Goal: Navigation & Orientation: Find specific page/section

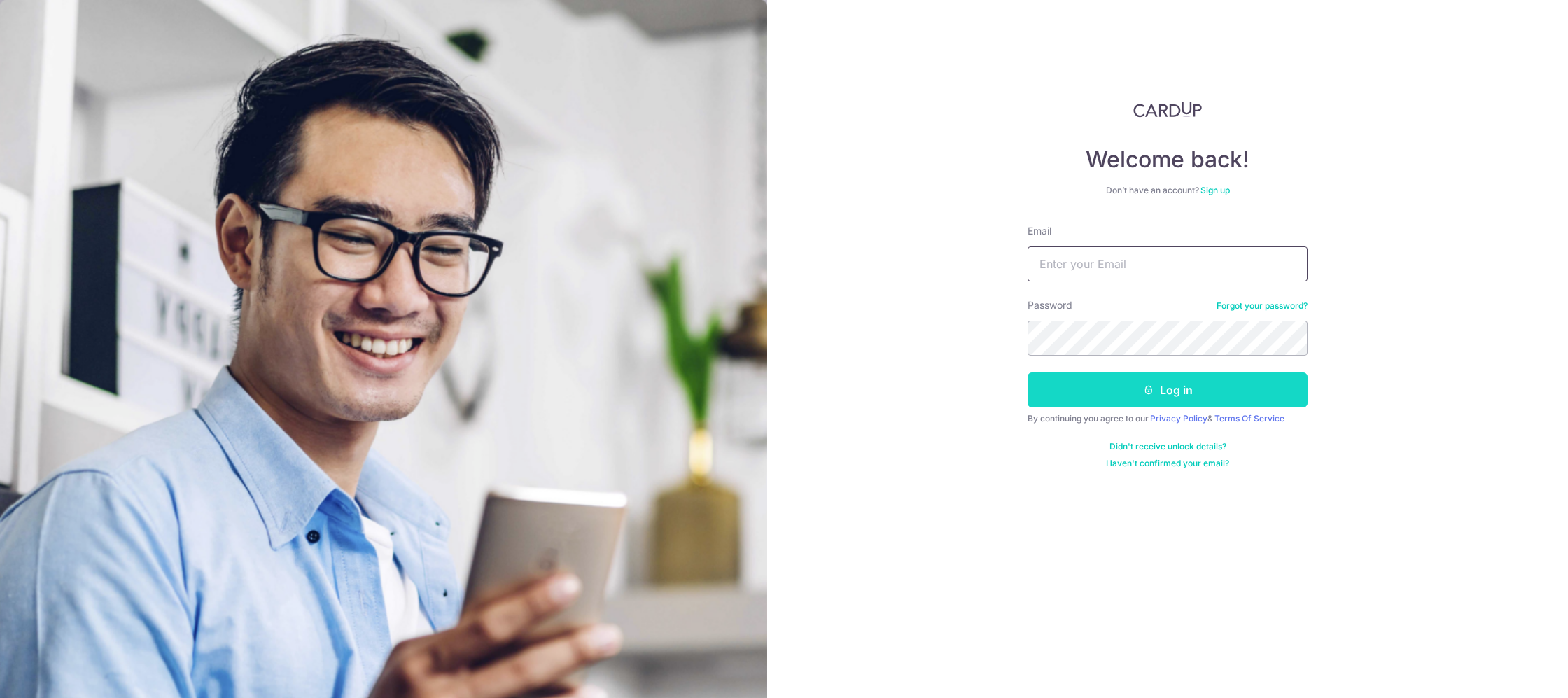
type input "[EMAIL_ADDRESS][DOMAIN_NAME]"
click at [1121, 391] on button "Log in" at bounding box center [1167, 390] width 280 height 35
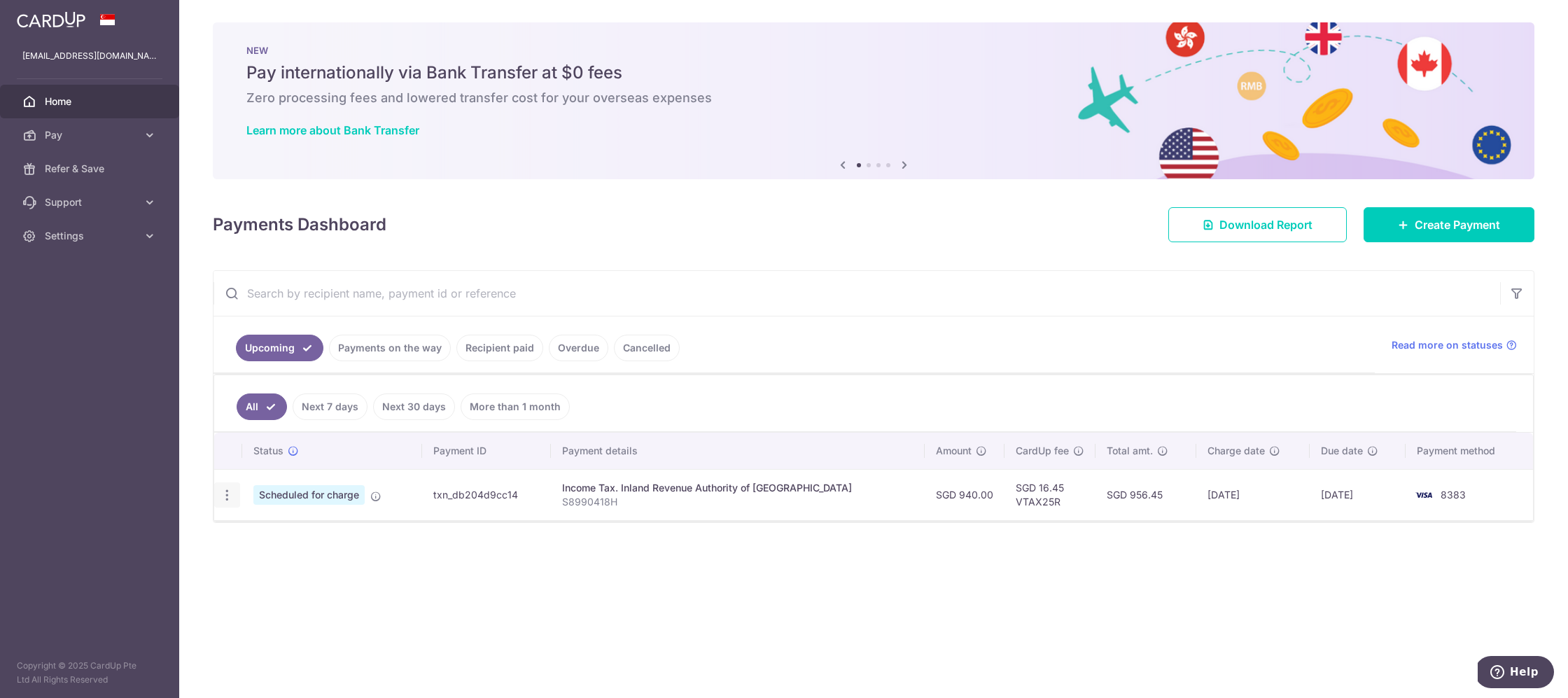
click at [222, 494] on icon "button" at bounding box center [227, 495] width 15 height 15
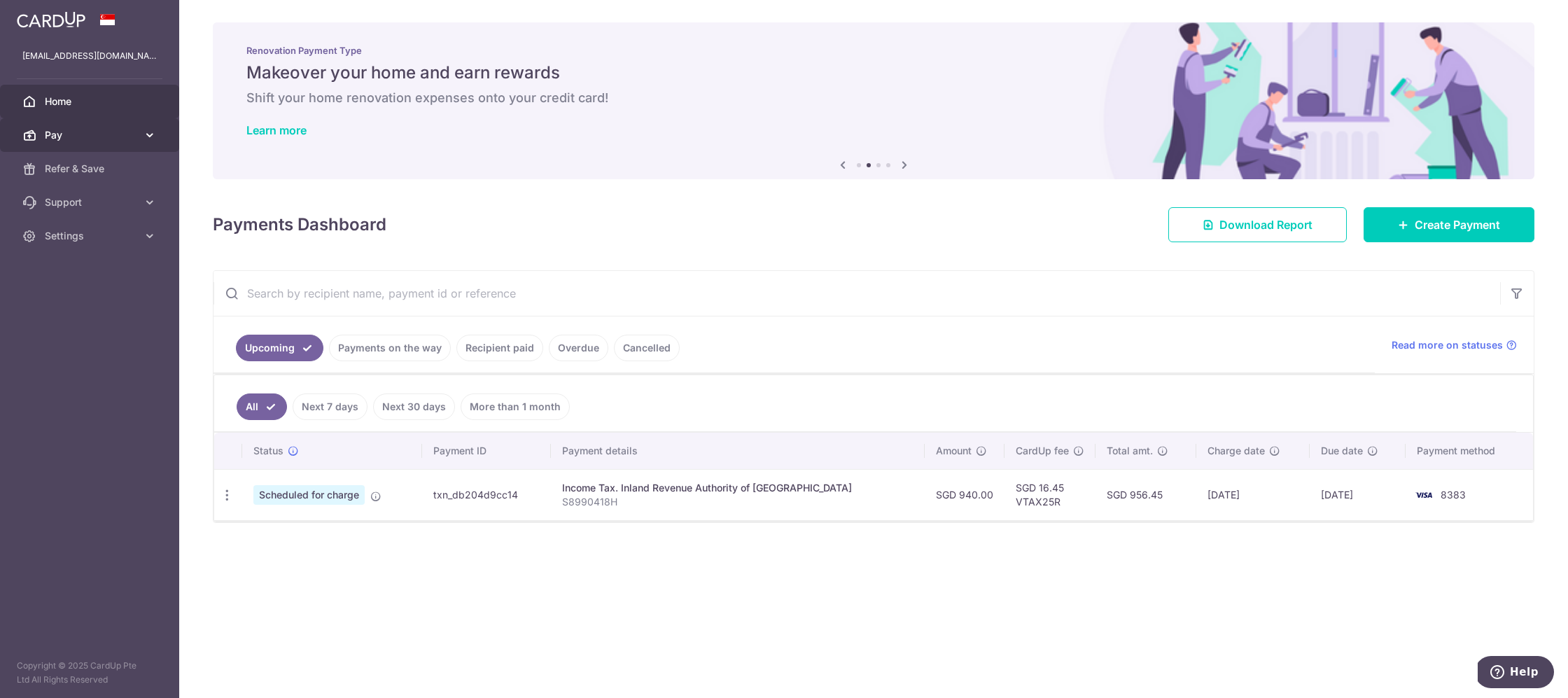
click at [64, 128] on span "Pay" at bounding box center [91, 134] width 93 height 14
click at [356, 342] on link "Payments on the way" at bounding box center [390, 348] width 122 height 26
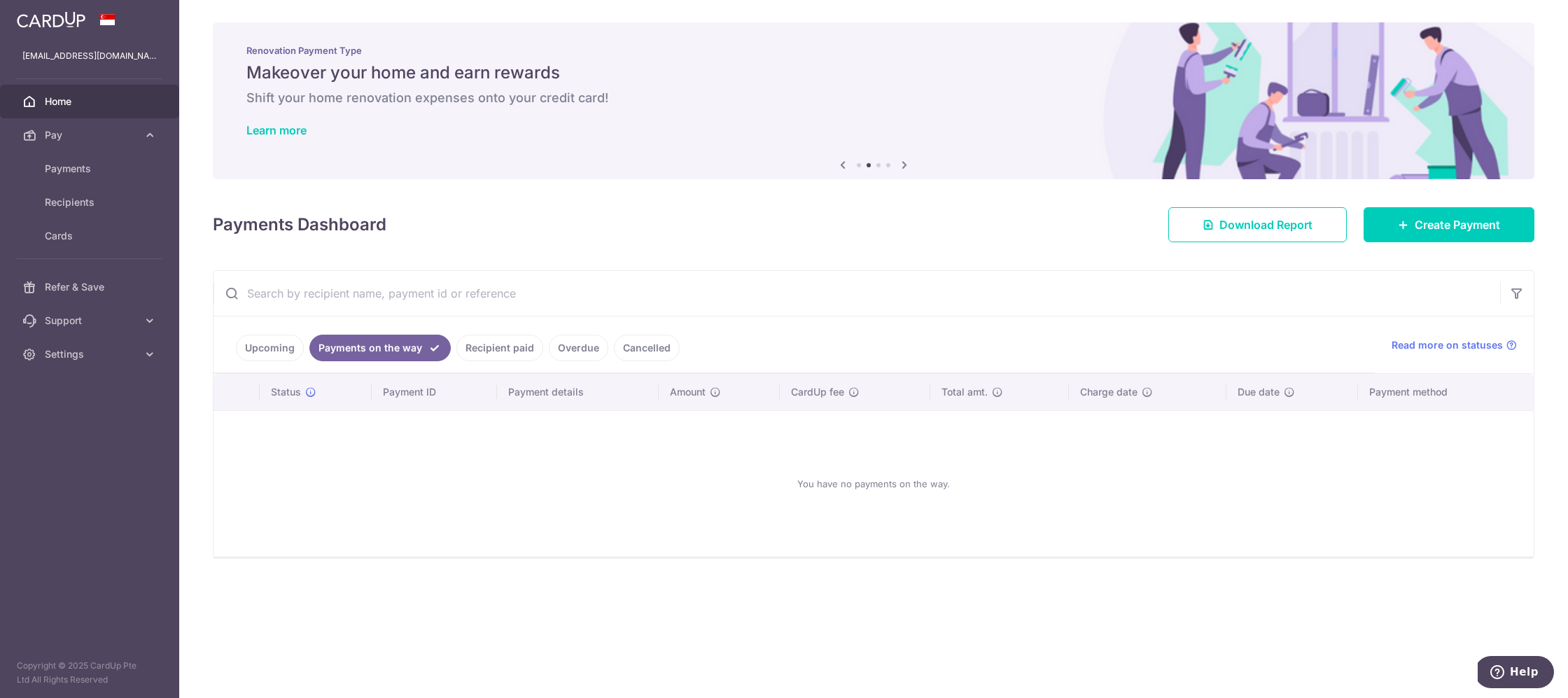
click at [472, 339] on link "Recipient paid" at bounding box center [499, 348] width 87 height 26
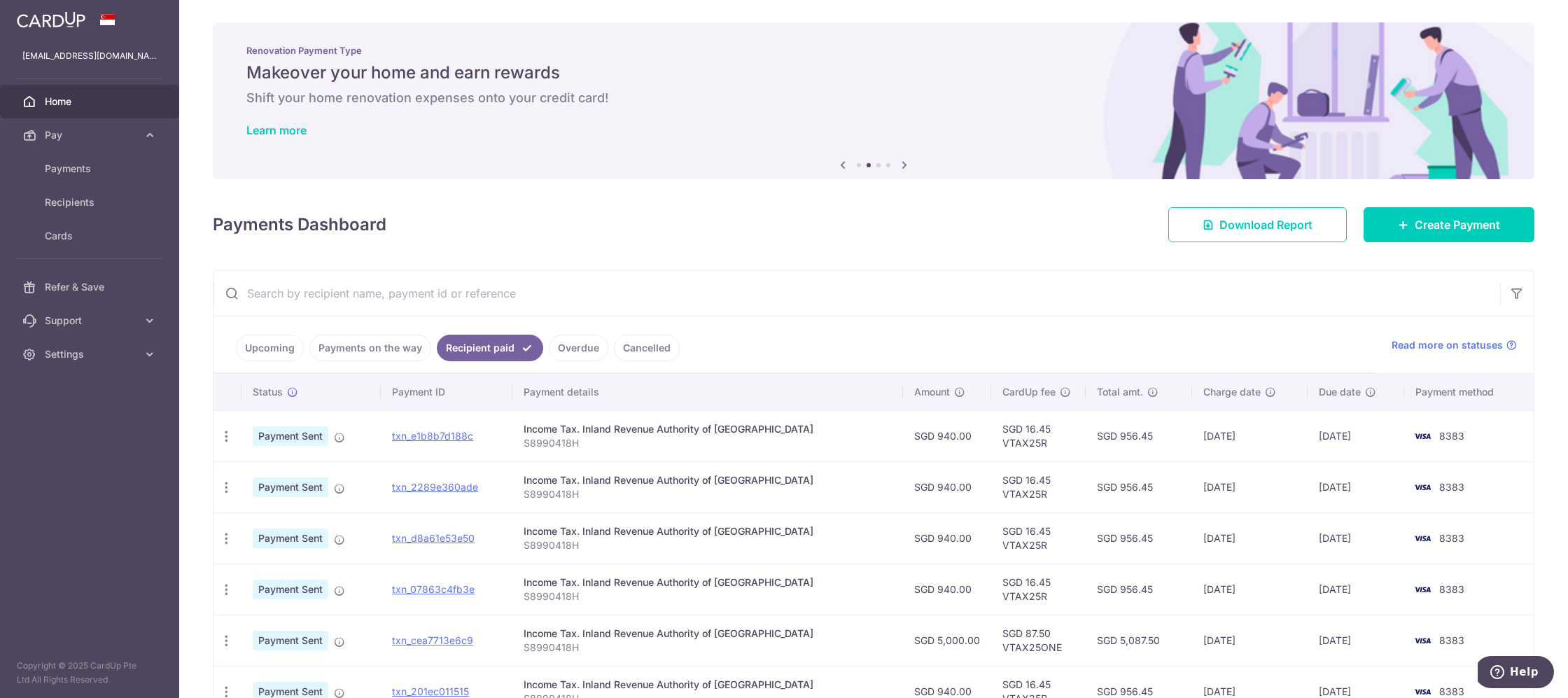
scroll to position [169, 0]
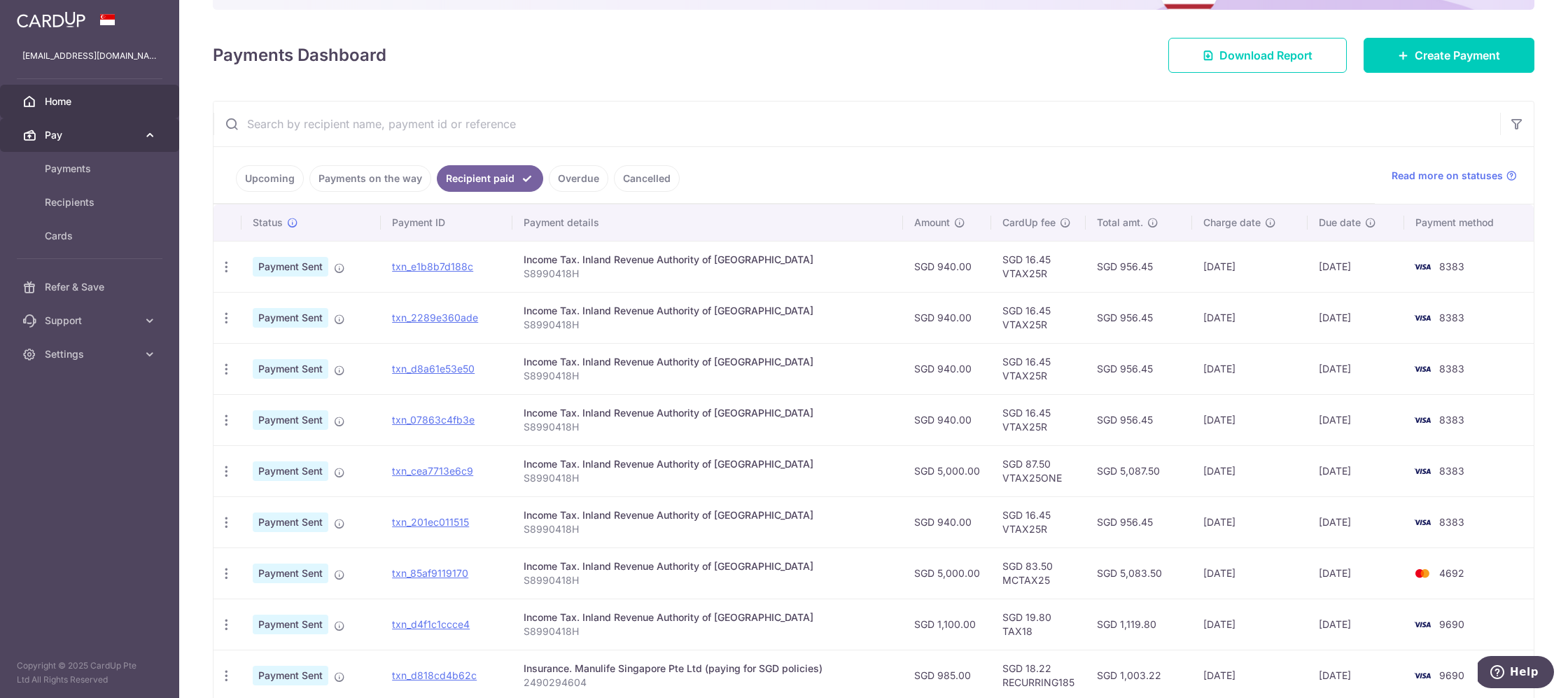
click at [91, 131] on span "Pay" at bounding box center [91, 134] width 93 height 14
click at [75, 161] on link "Refer & Save" at bounding box center [89, 169] width 179 height 34
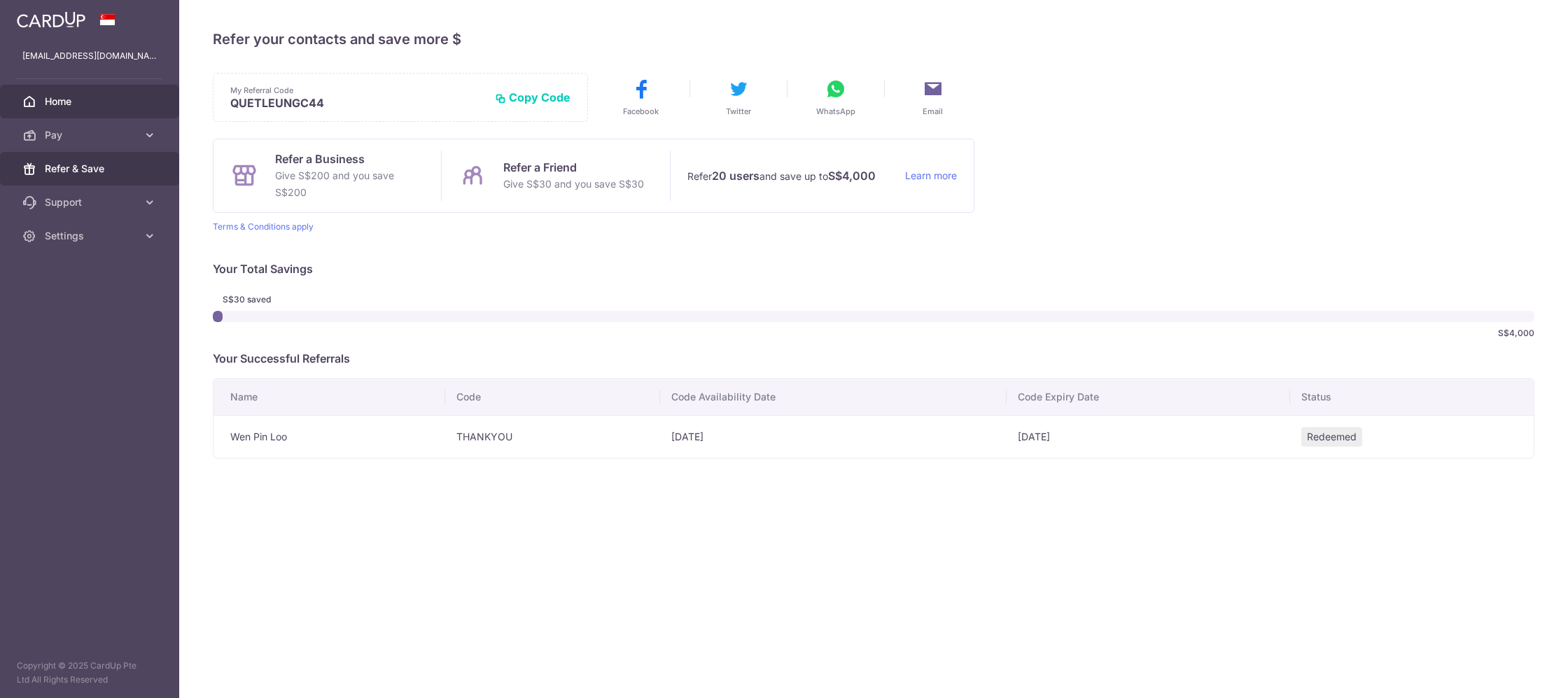
click at [74, 90] on link "Home" at bounding box center [89, 101] width 179 height 34
